Goal: Task Accomplishment & Management: Manage account settings

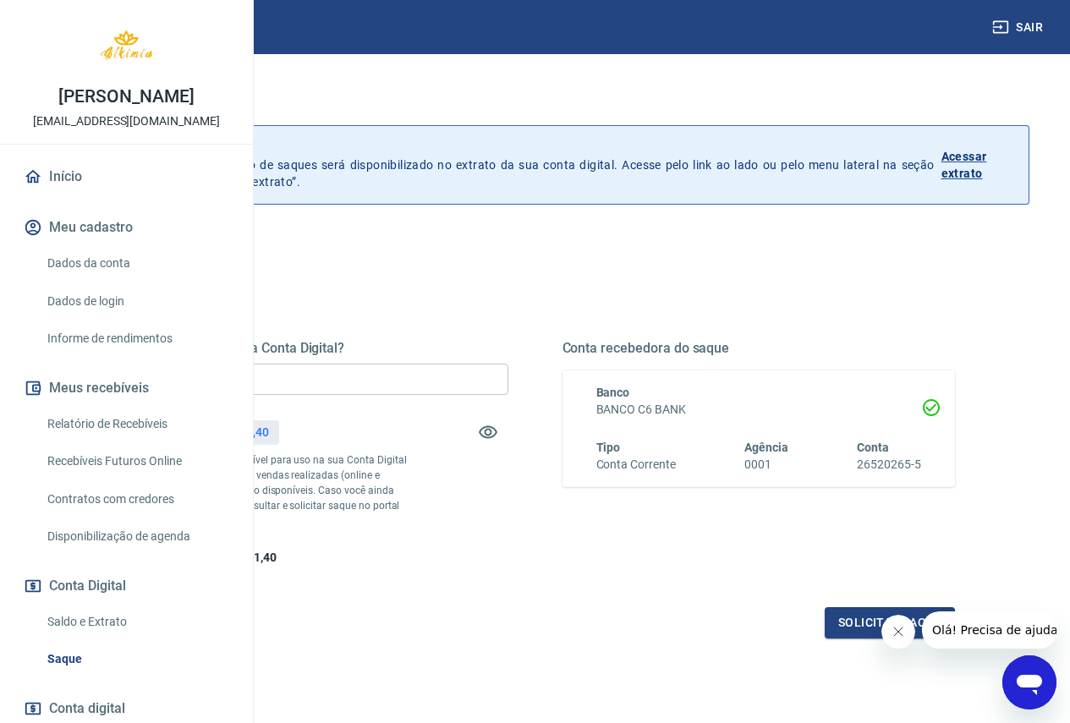
click at [445, 376] on input "R$ 0,00" at bounding box center [311, 379] width 393 height 31
type input "R$ 2.491,40"
click at [869, 639] on button "Solicitar saque" at bounding box center [890, 622] width 130 height 31
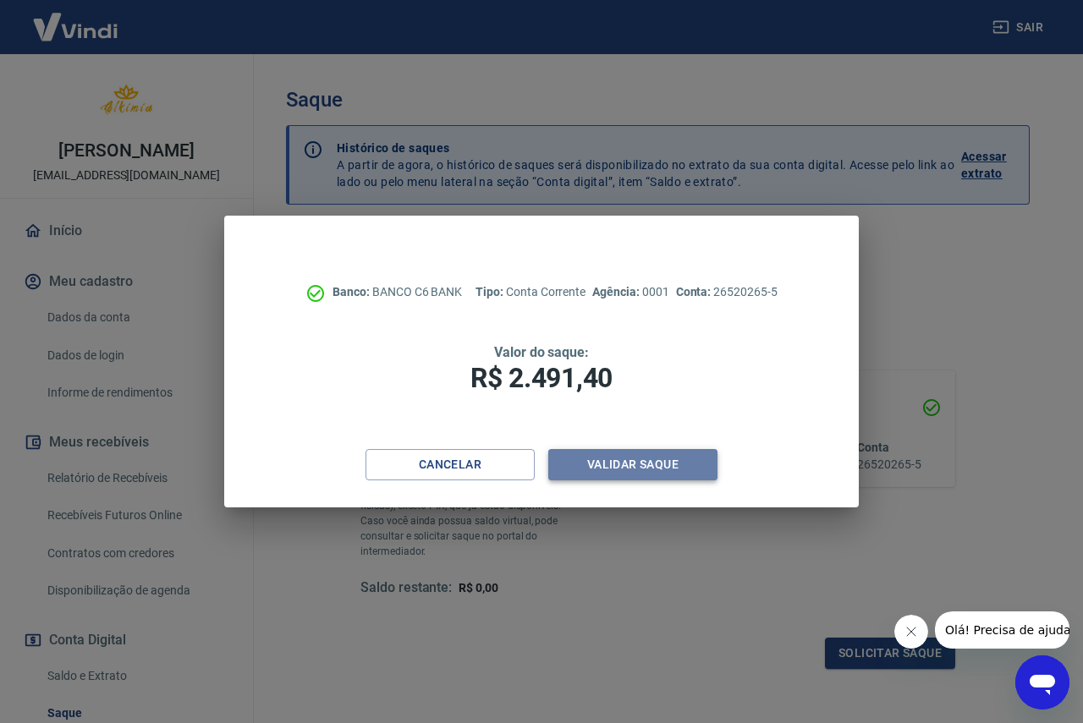
click at [627, 460] on button "Validar saque" at bounding box center [632, 464] width 169 height 31
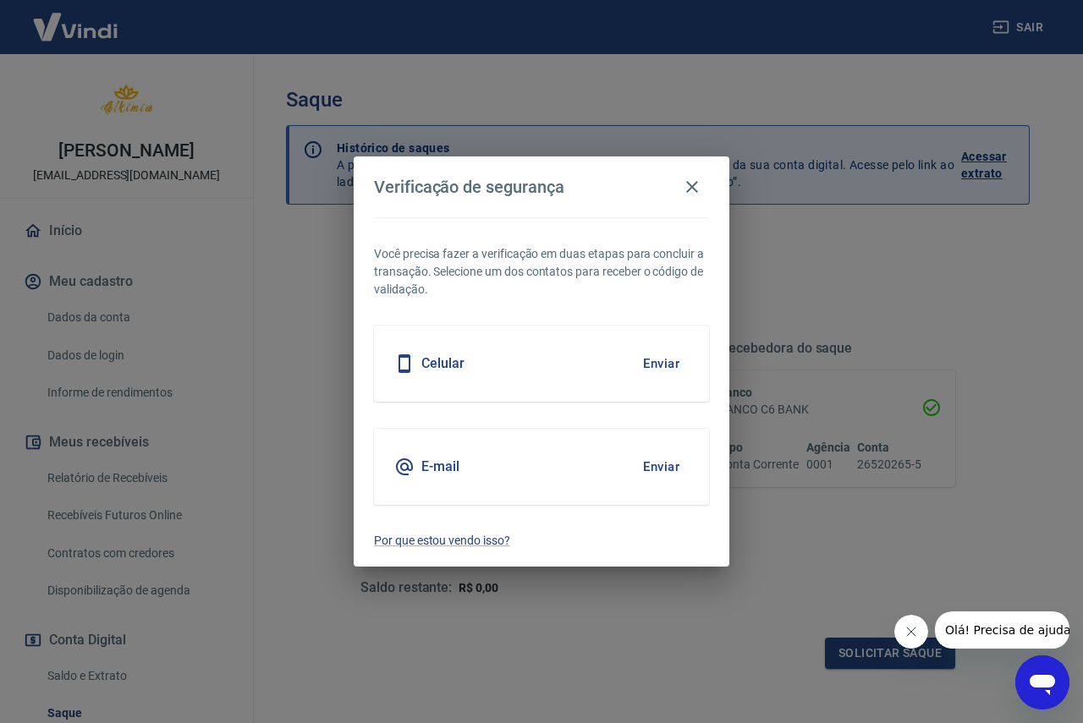
click at [657, 357] on button "Enviar" at bounding box center [660, 364] width 55 height 36
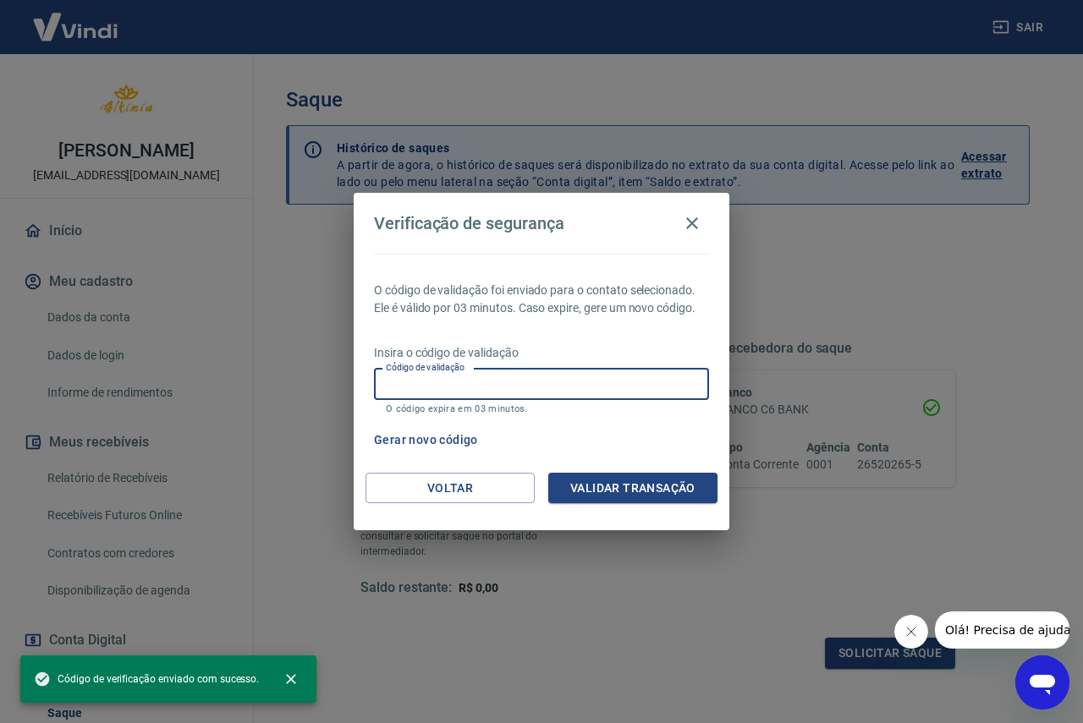
click at [449, 385] on input "Código de validação" at bounding box center [541, 384] width 335 height 31
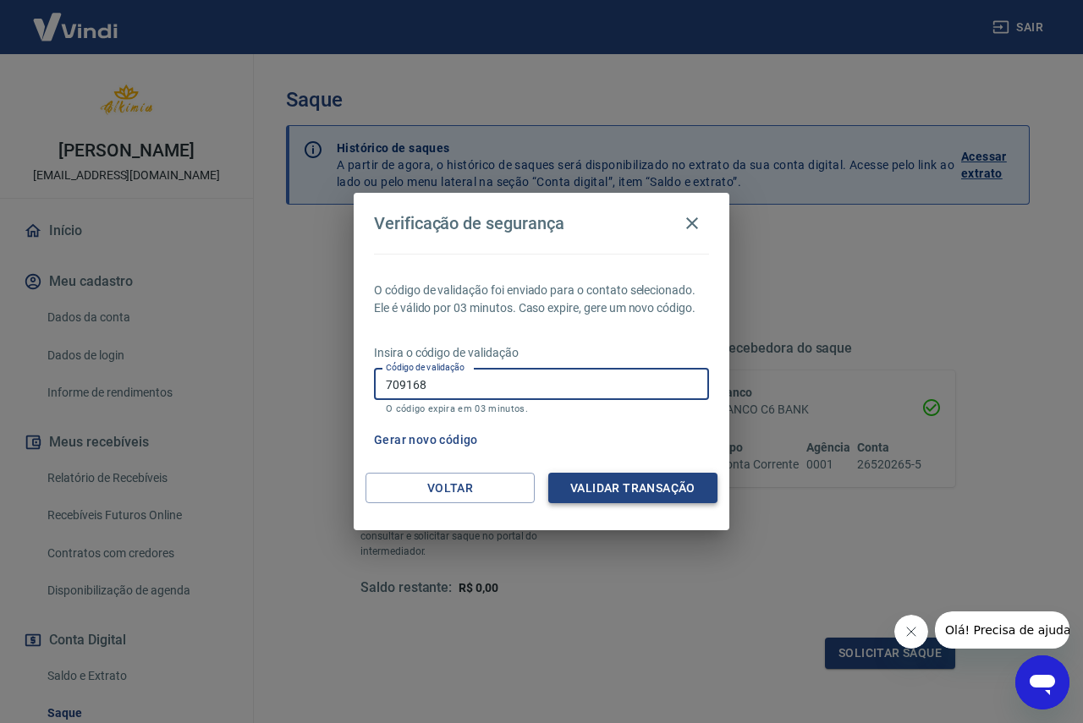
type input "709168"
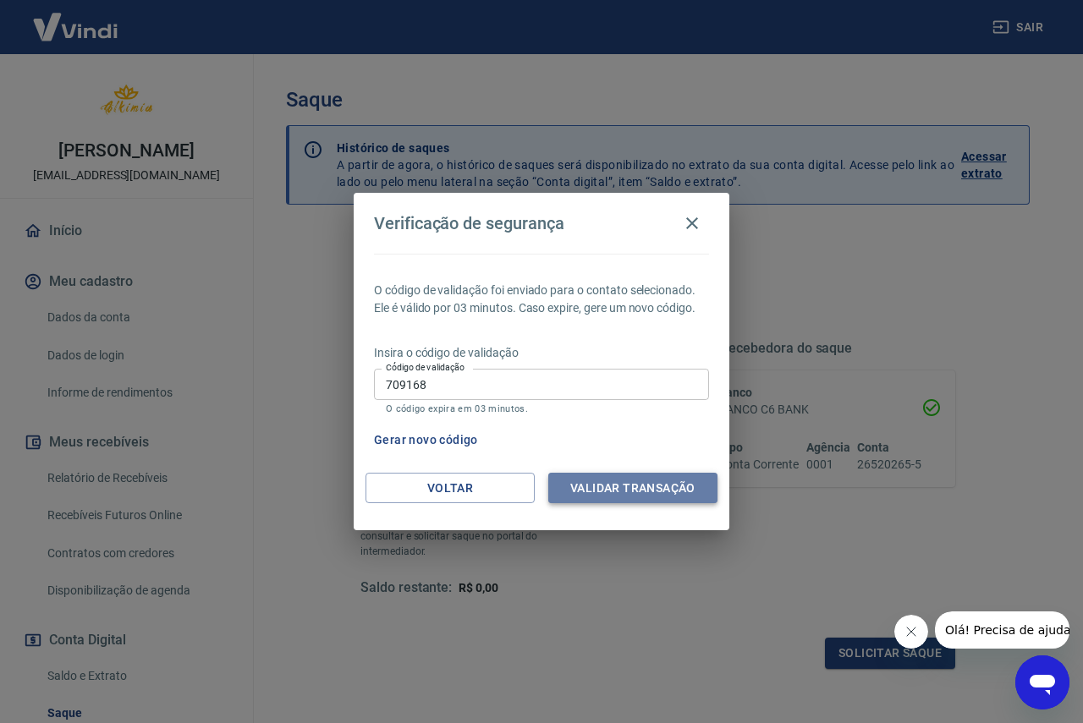
click at [612, 487] on button "Validar transação" at bounding box center [632, 488] width 169 height 31
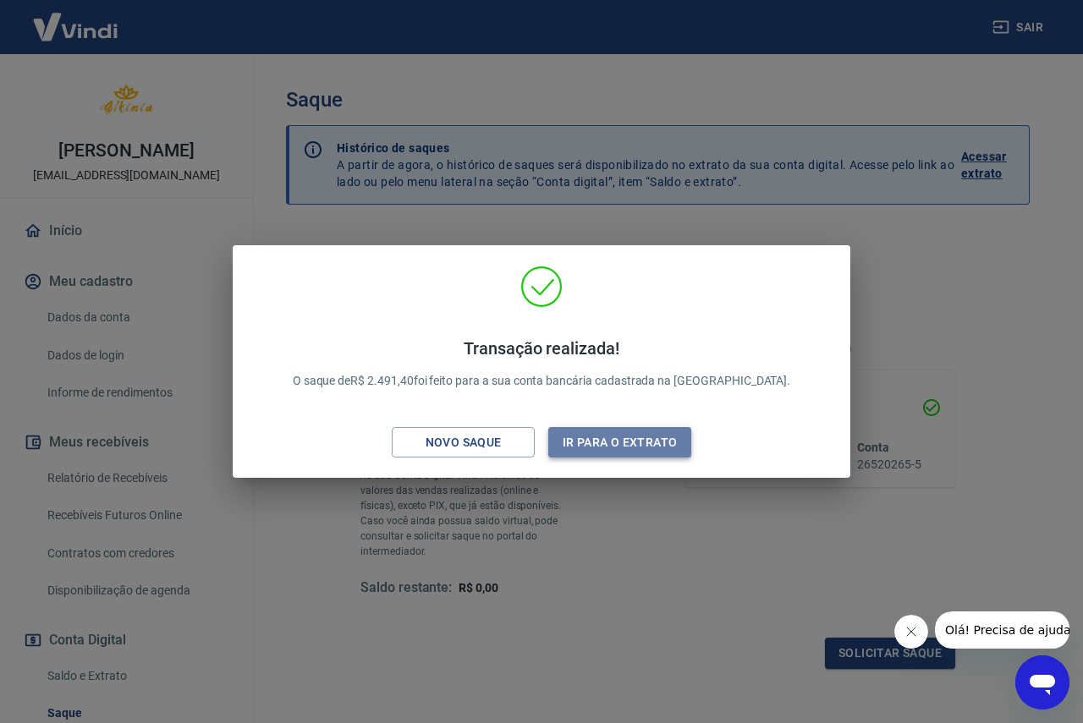
click at [631, 447] on button "Ir para o extrato" at bounding box center [619, 442] width 143 height 31
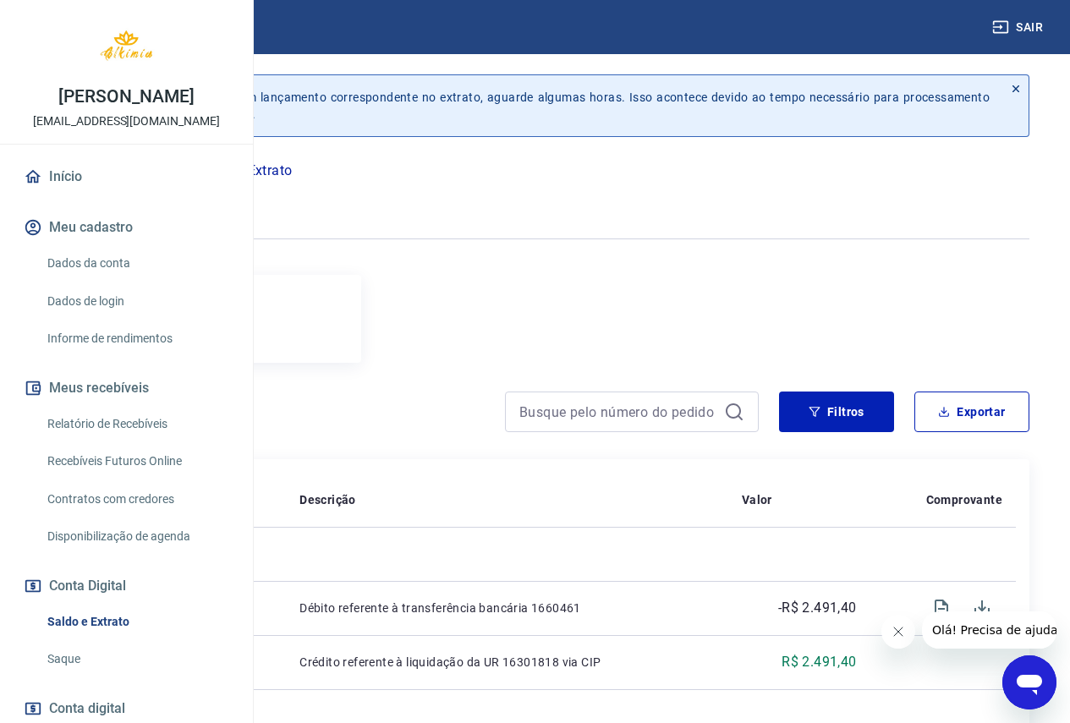
click at [116, 479] on link "Recebíveis Futuros Online" at bounding box center [137, 461] width 192 height 35
